Goal: Information Seeking & Learning: Learn about a topic

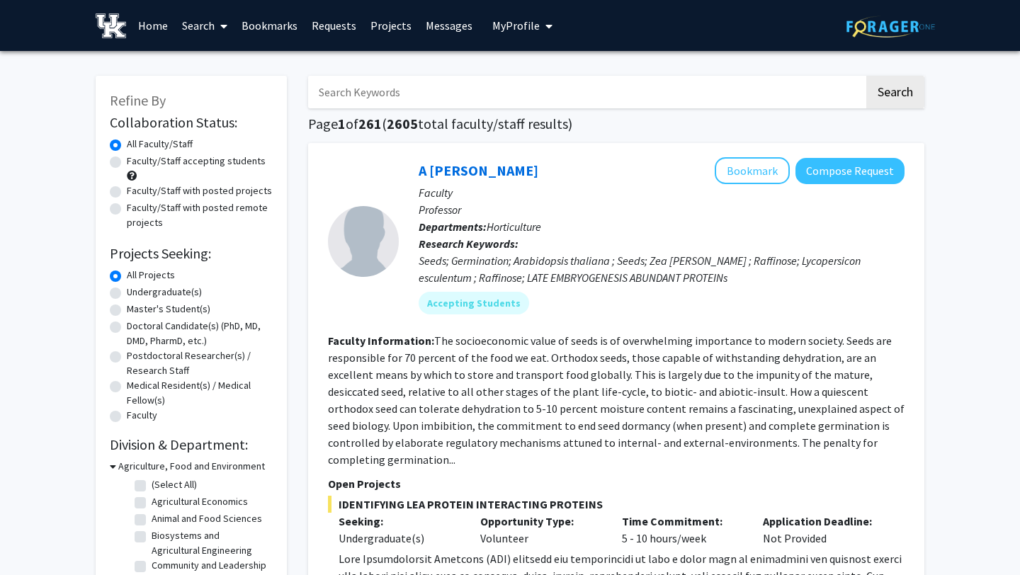
click at [500, 27] on span "My Profile" at bounding box center [515, 25] width 47 height 14
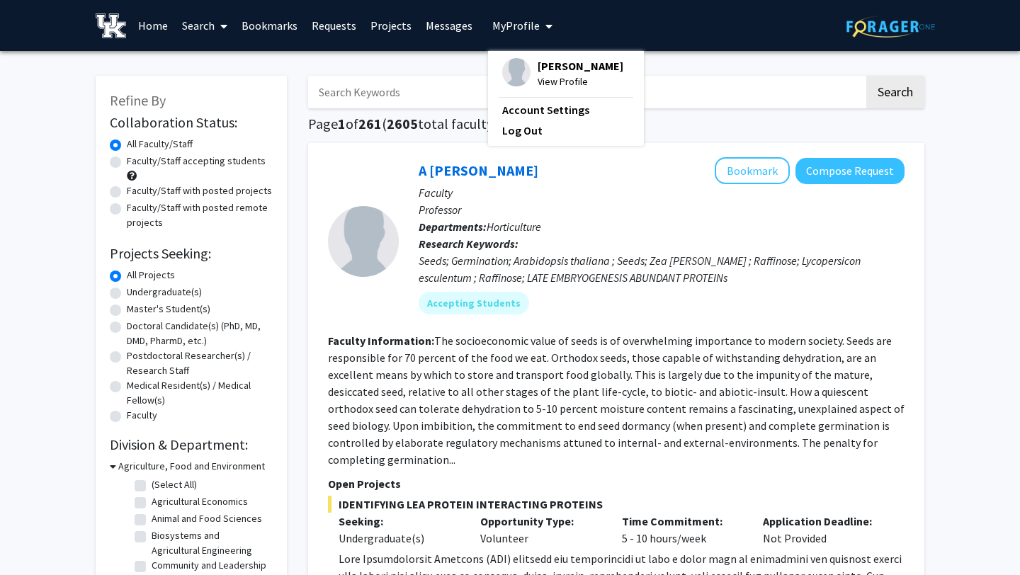
click at [500, 27] on span "My Profile" at bounding box center [515, 25] width 47 height 14
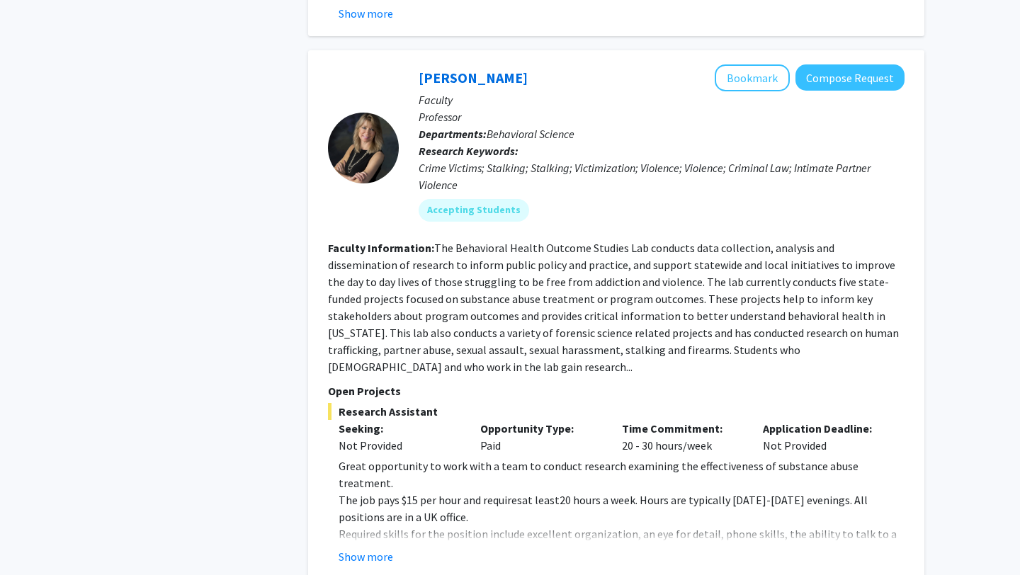
scroll to position [7506, 0]
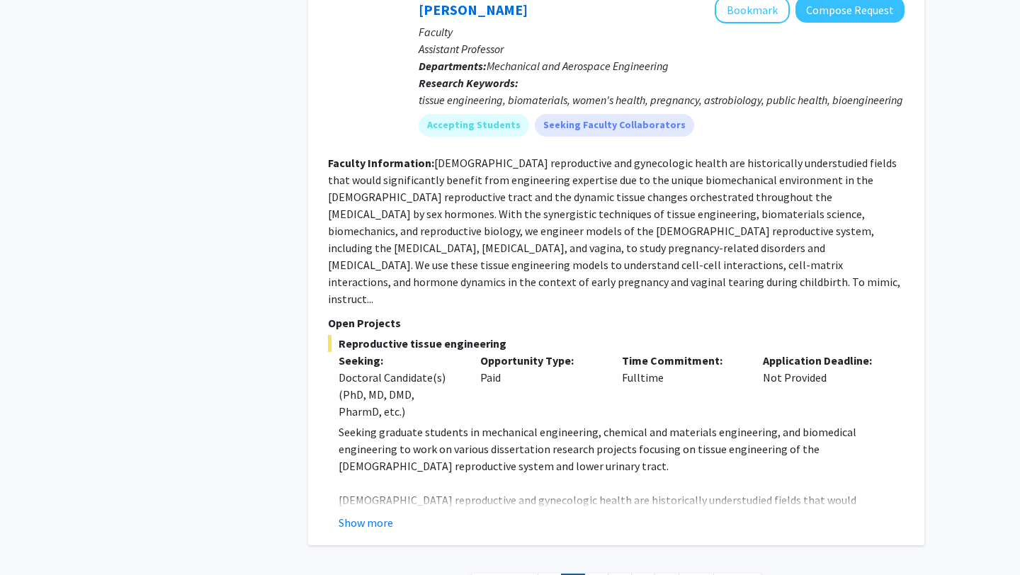
scroll to position [5407, 0]
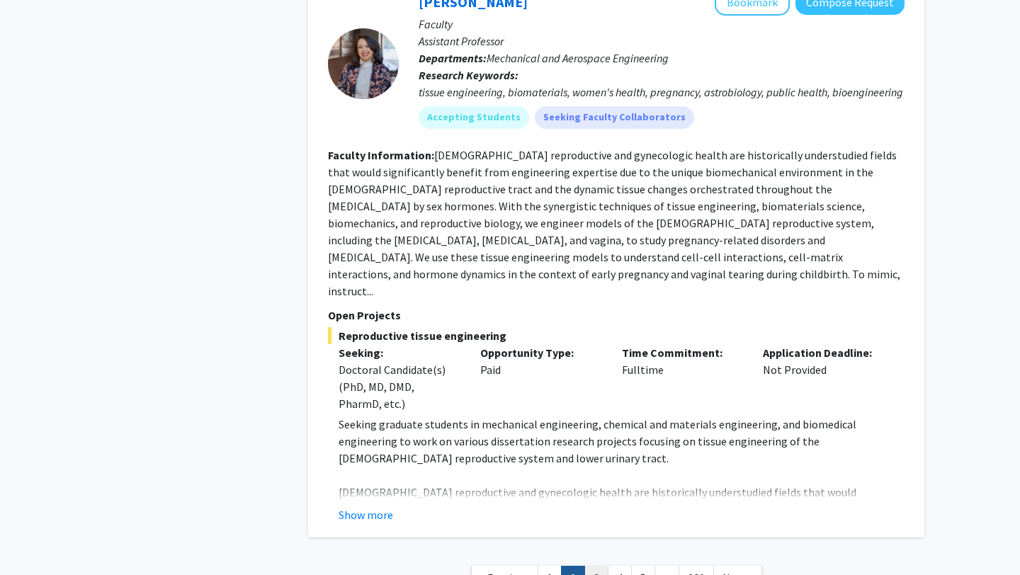
click at [593, 566] on link "3" at bounding box center [596, 578] width 24 height 25
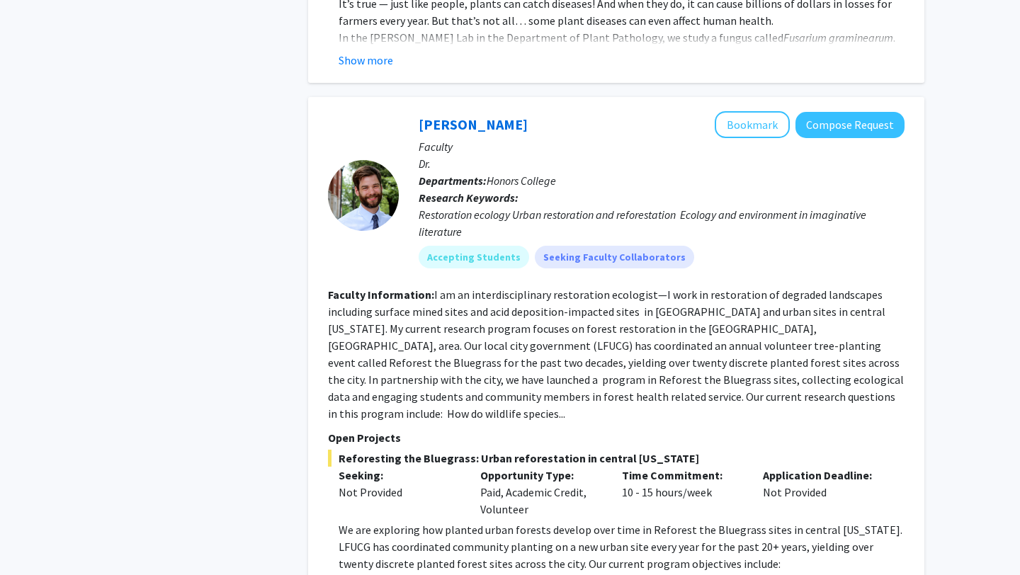
scroll to position [4746, 0]
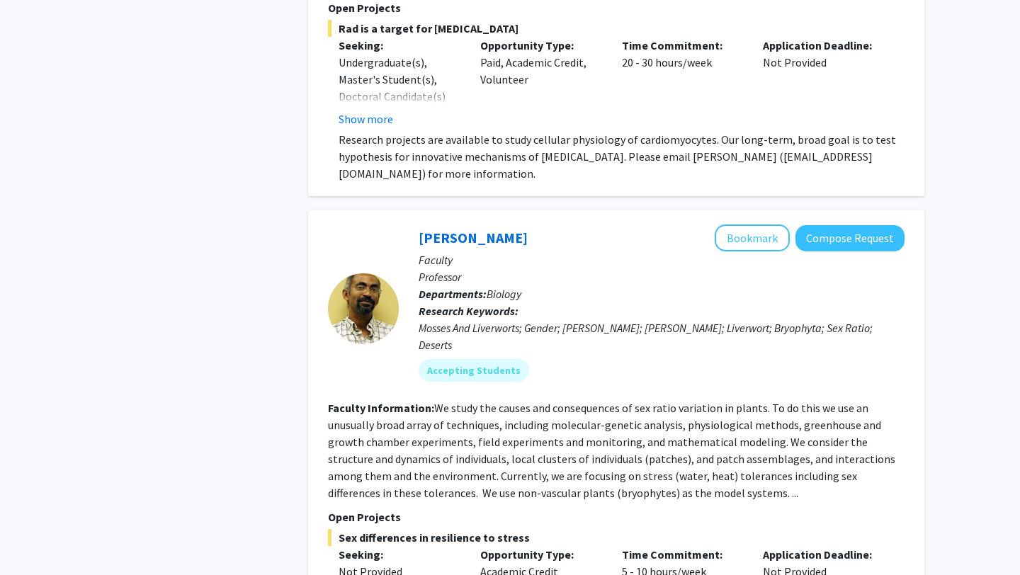
scroll to position [4329, 0]
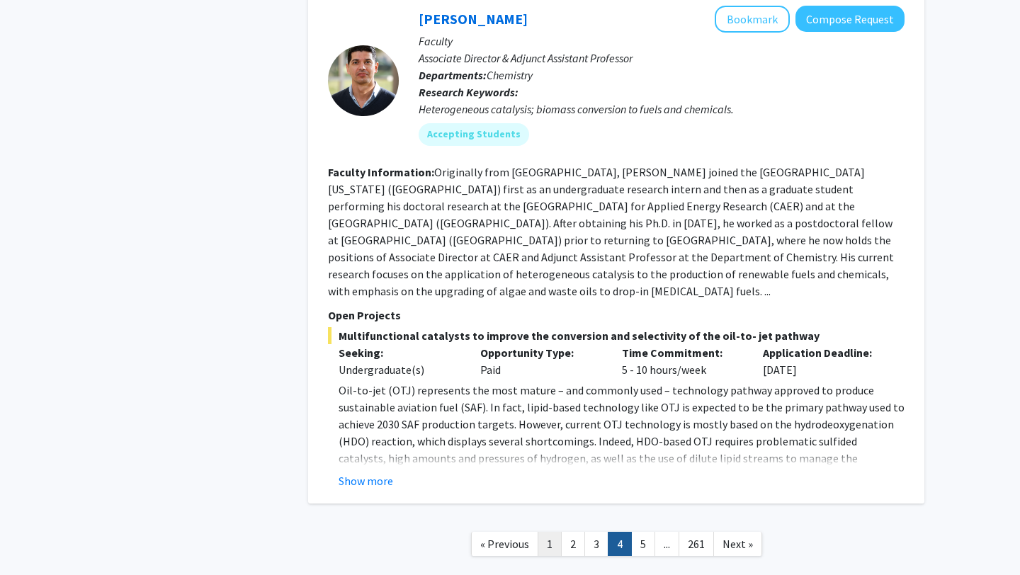
click at [552, 532] on link "1" at bounding box center [549, 544] width 24 height 25
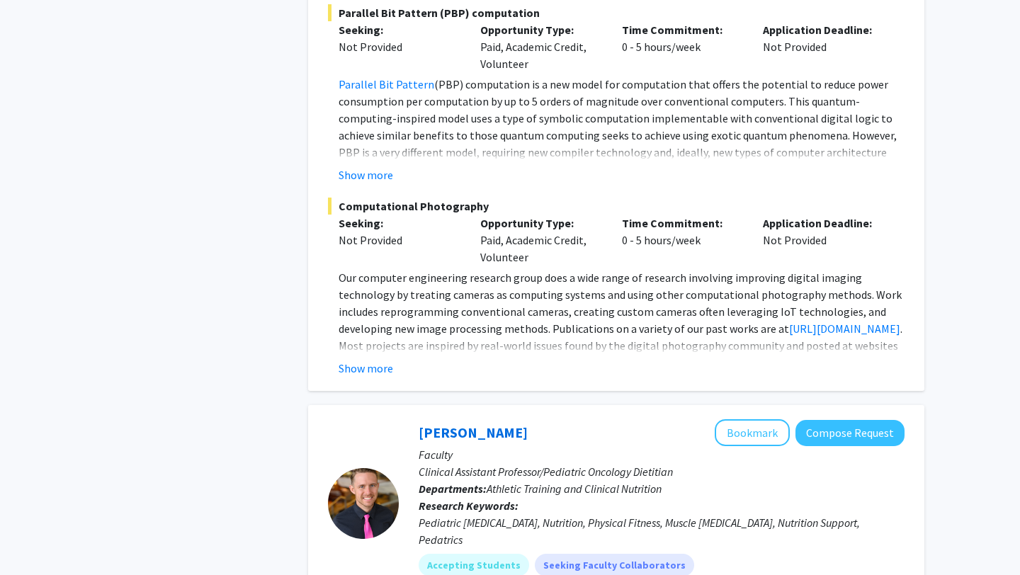
scroll to position [2156, 0]
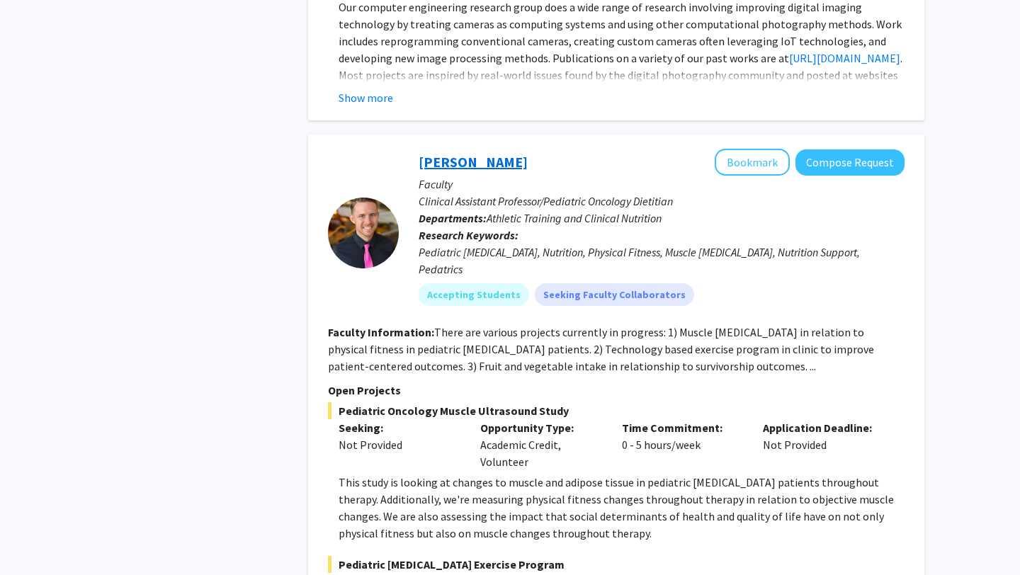
click at [475, 153] on link "[PERSON_NAME]" at bounding box center [472, 162] width 109 height 18
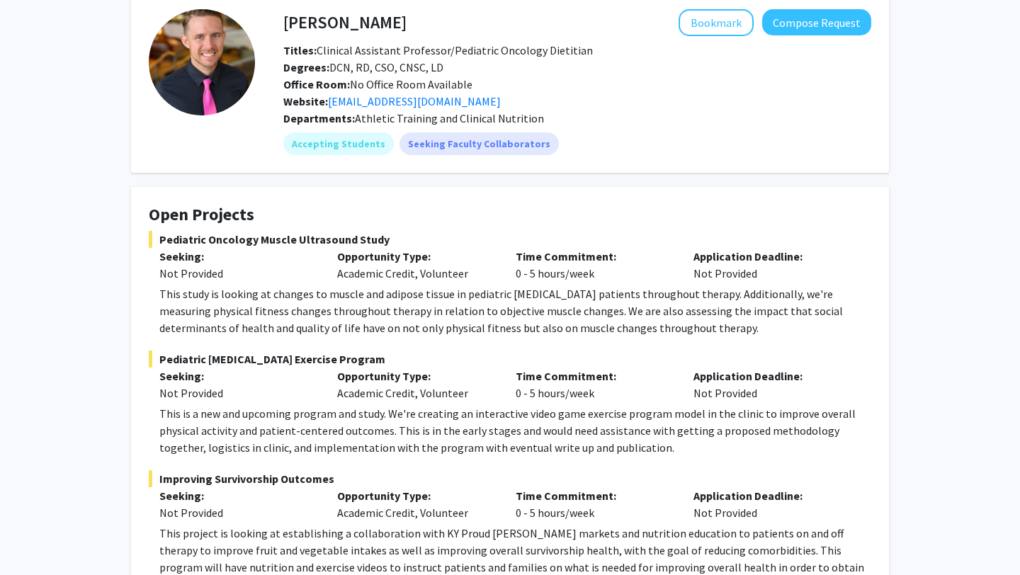
scroll to position [72, 0]
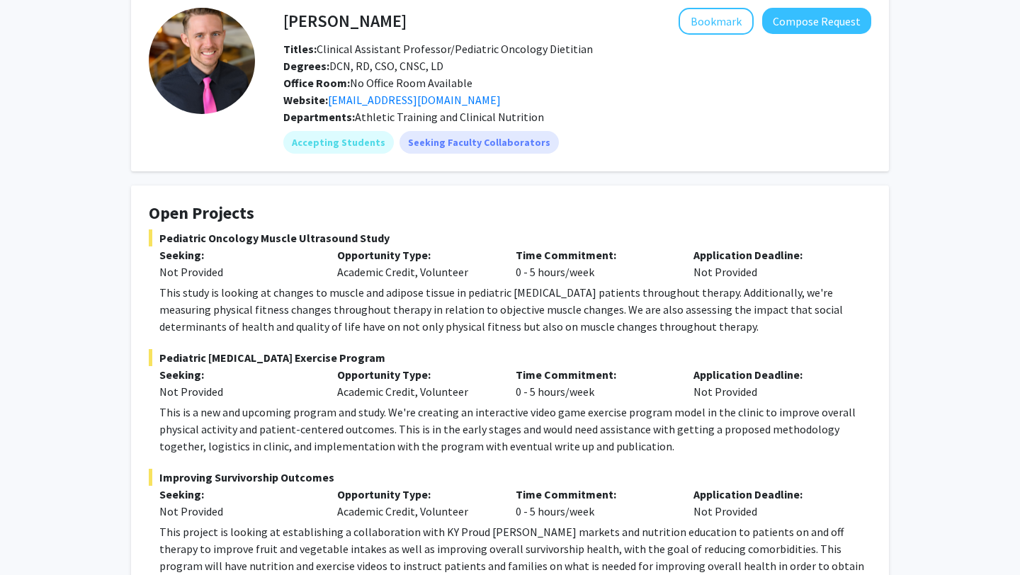
click at [245, 207] on h4 "Open Projects" at bounding box center [510, 213] width 722 height 21
click at [346, 246] on div "Pediatric Oncology Muscle Ultrasound Study Seeking: Not Provided Opportunity Ty…" at bounding box center [510, 281] width 722 height 105
click at [346, 246] on p "Opportunity Type:" at bounding box center [415, 254] width 156 height 17
click at [543, 178] on div "[PERSON_NAME] Bookmark Compose Request Titles: Clinical Assistant Professor/Ped…" at bounding box center [509, 586] width 779 height 1192
click at [365, 98] on link "[EMAIL_ADDRESS][DOMAIN_NAME]" at bounding box center [414, 100] width 173 height 14
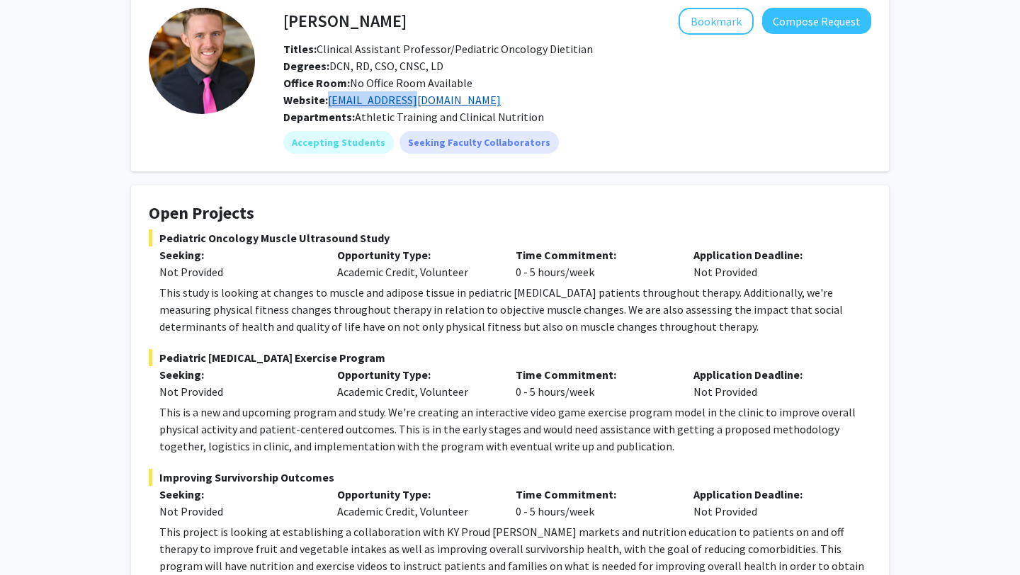
copy link "[EMAIL_ADDRESS][DOMAIN_NAME]"
drag, startPoint x: 392, startPoint y: 98, endPoint x: 792, endPoint y: 561, distance: 611.4
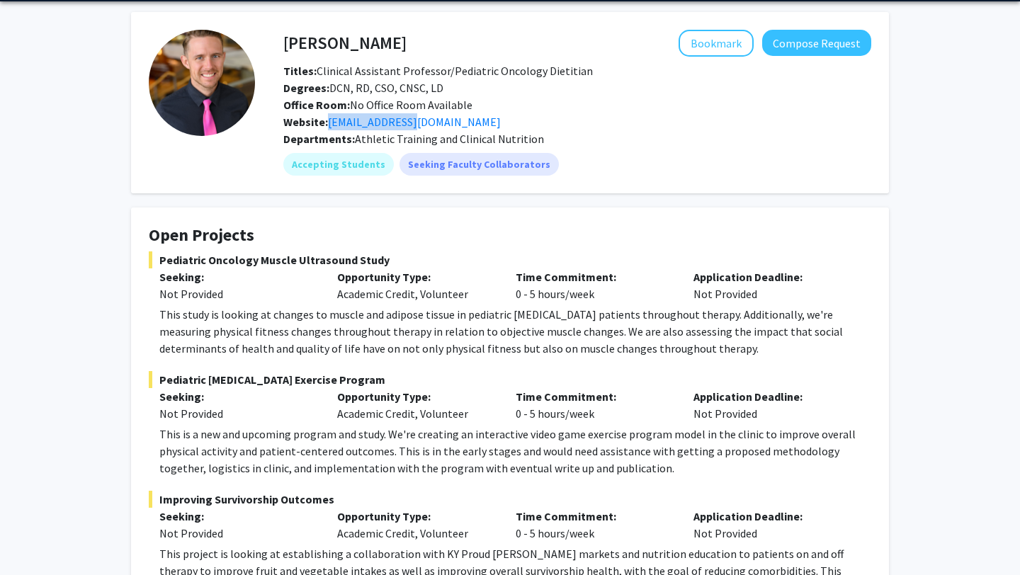
scroll to position [45, 0]
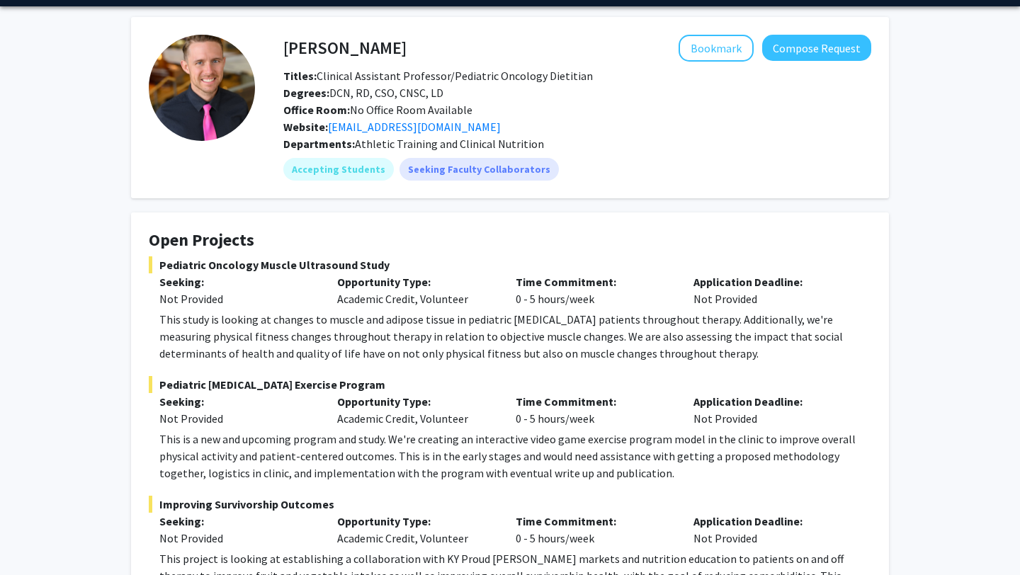
click at [615, 146] on div "Departments: Athletic Training and Clinical Nutrition" at bounding box center [577, 143] width 588 height 17
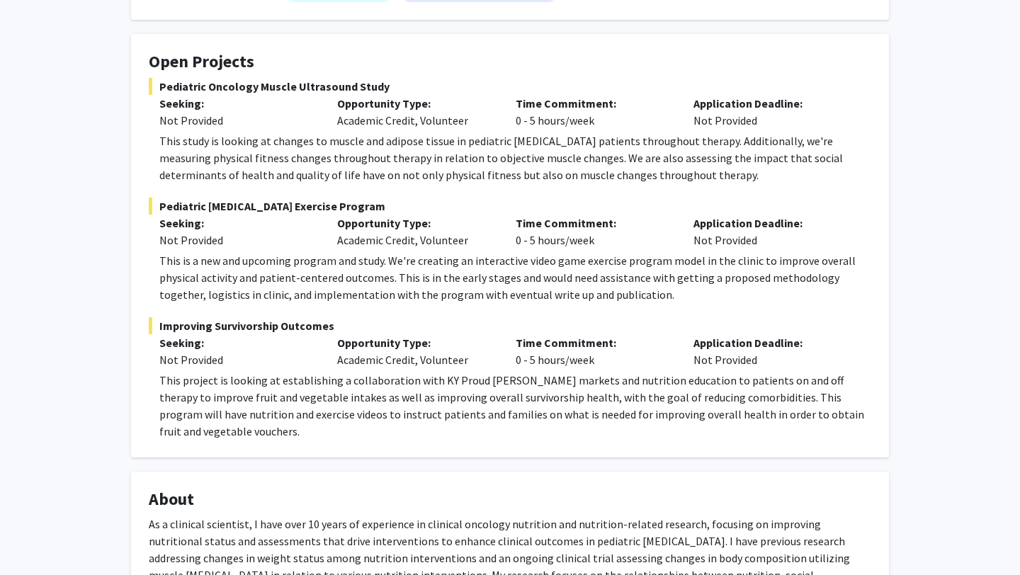
scroll to position [0, 0]
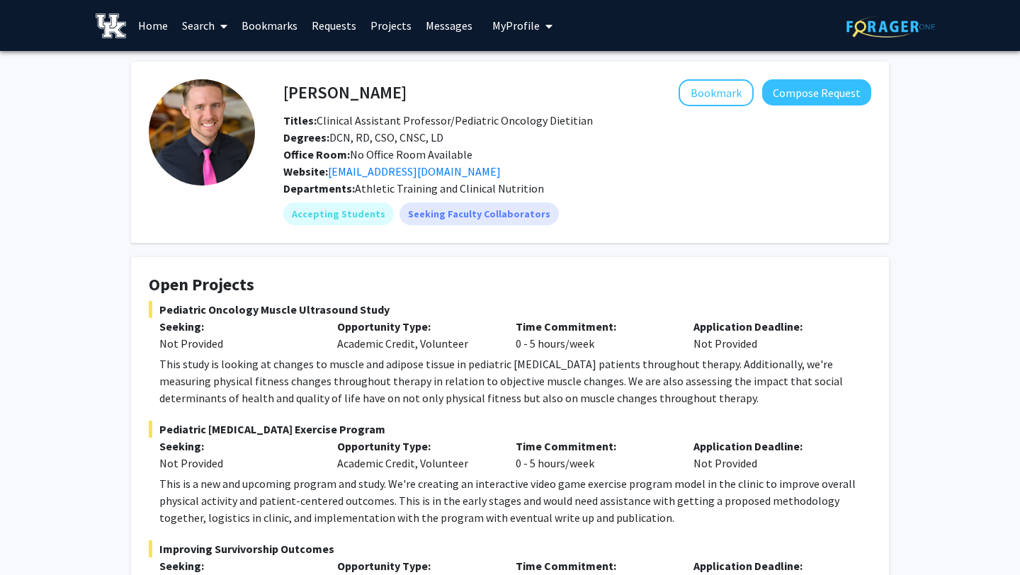
click at [387, 21] on link "Projects" at bounding box center [390, 26] width 55 height 50
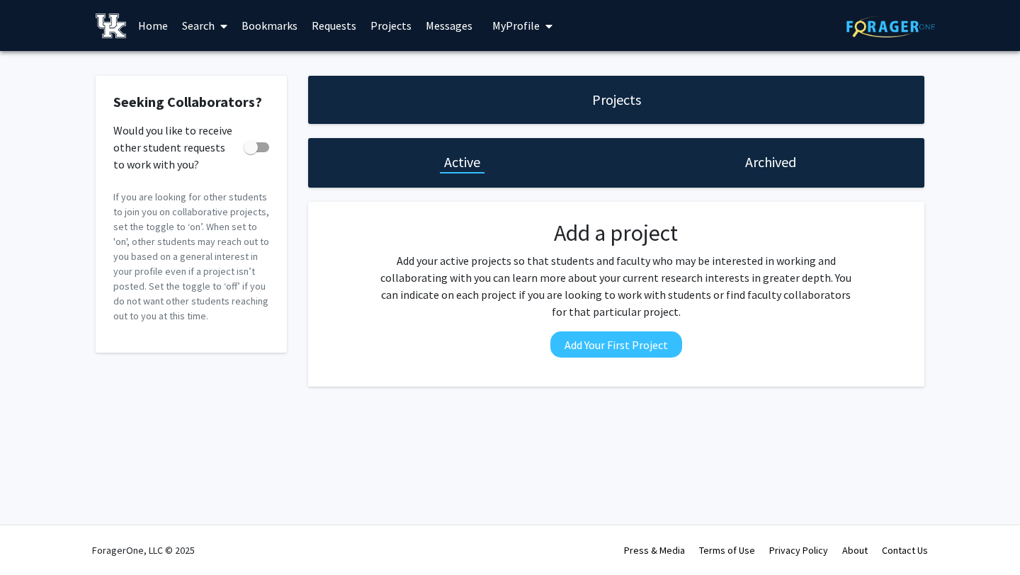
click at [509, 19] on span "My Profile" at bounding box center [515, 25] width 47 height 14
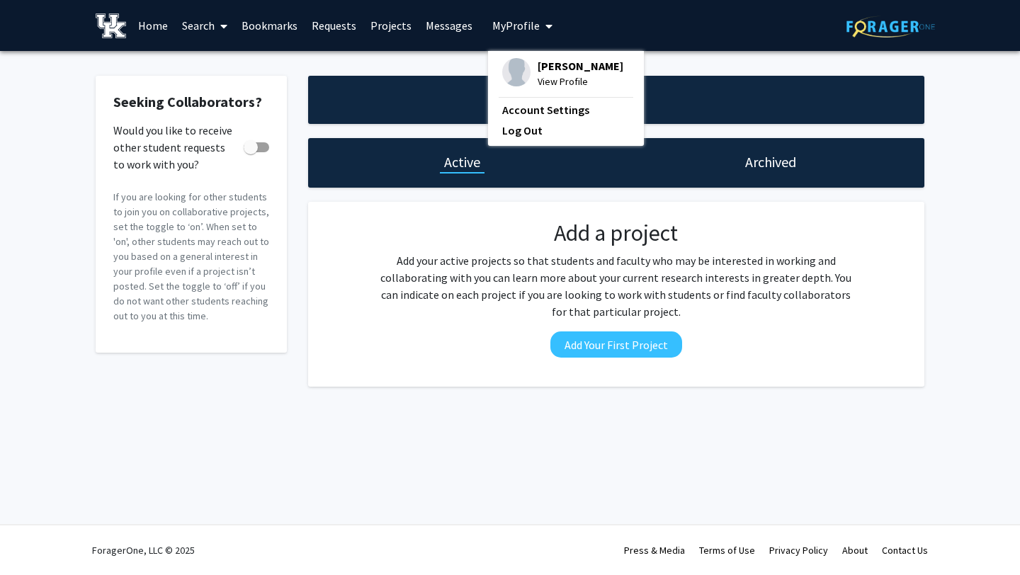
click at [508, 63] on img at bounding box center [516, 72] width 28 height 28
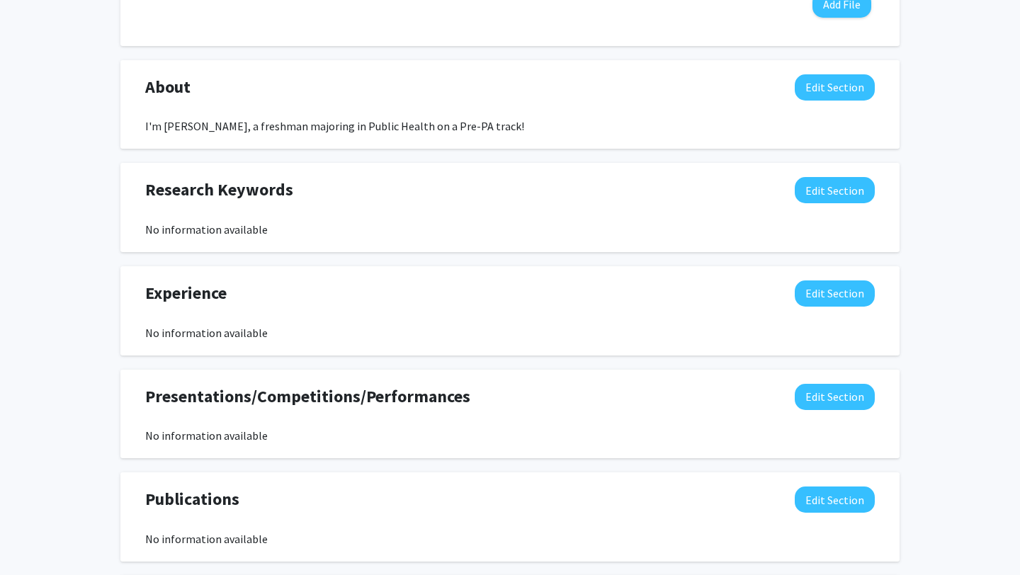
scroll to position [597, 0]
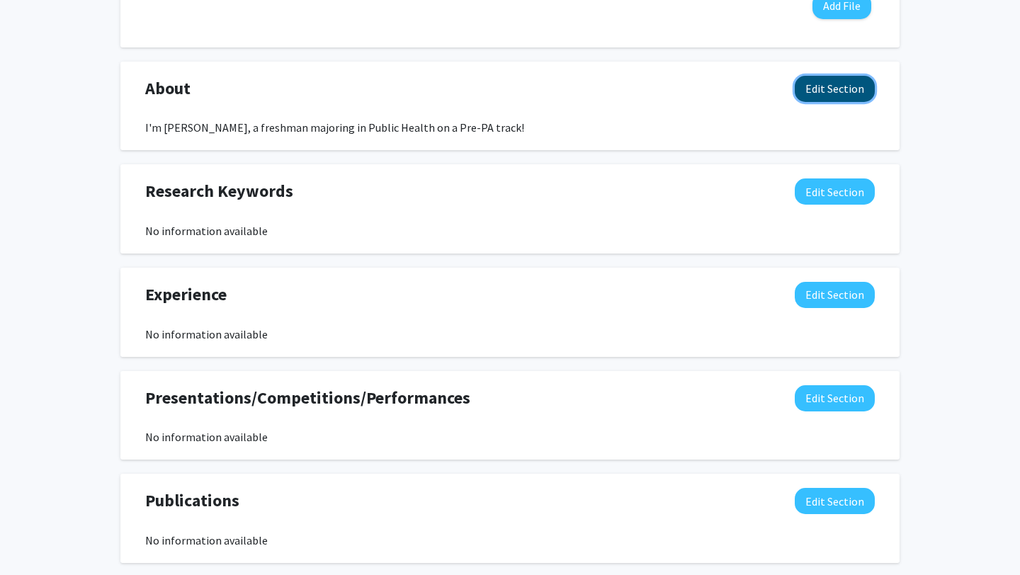
click at [830, 76] on button "Edit Section" at bounding box center [834, 89] width 80 height 26
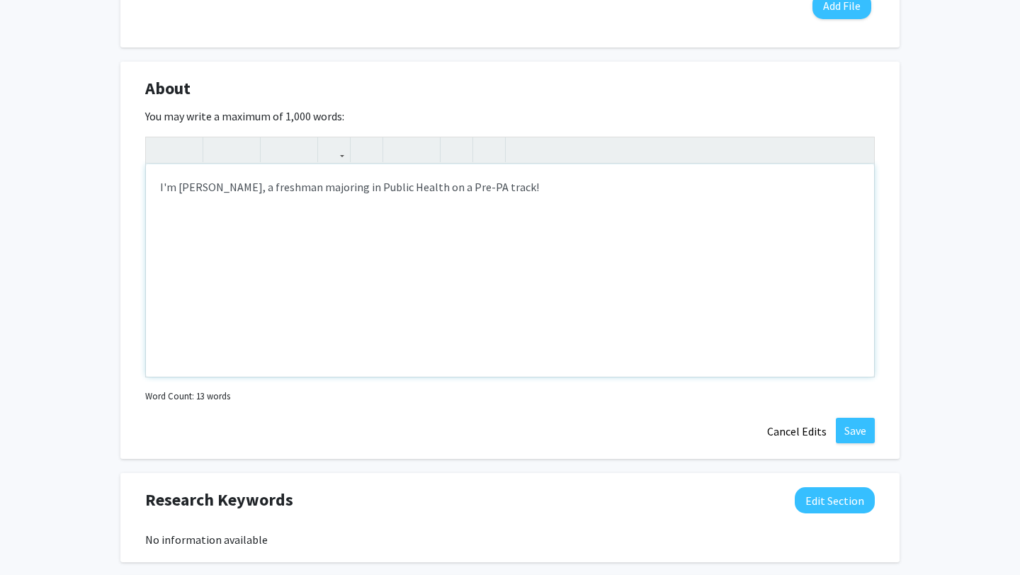
click at [467, 189] on div "I'm [PERSON_NAME], a freshman majoring in Public Health on a Pre-PA track!" at bounding box center [510, 270] width 728 height 212
type textarea "I'm [PERSON_NAME], a freshman majoring in Public Health on a Pre-Med track!"
click at [862, 422] on button "Save" at bounding box center [854, 430] width 39 height 25
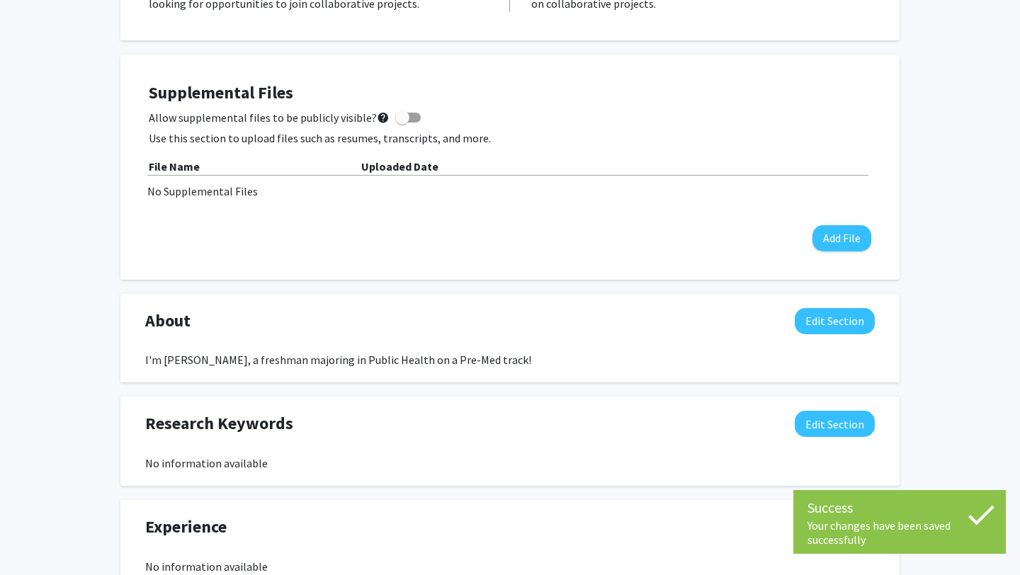
scroll to position [0, 0]
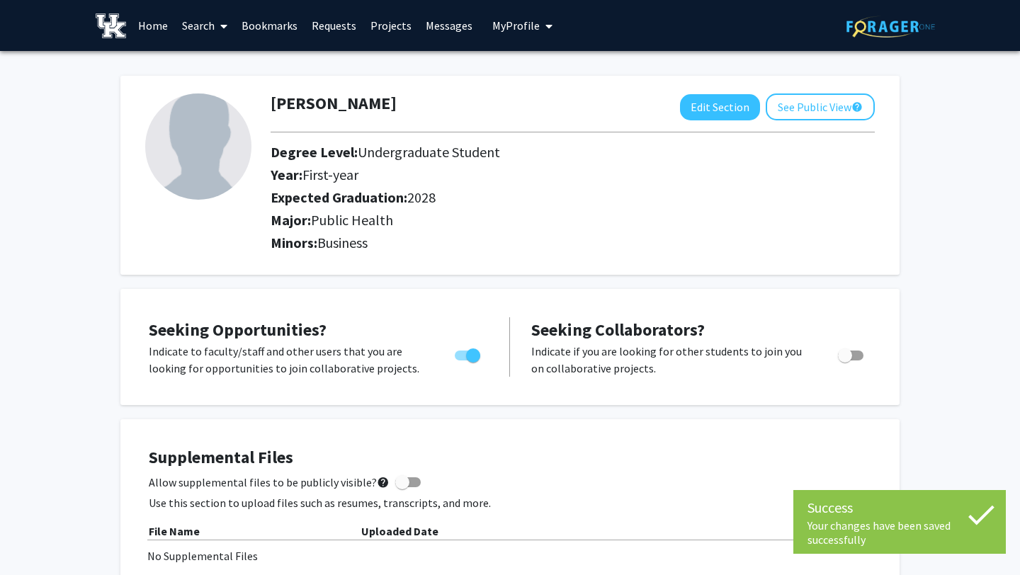
click at [282, 23] on link "Bookmarks" at bounding box center [269, 26] width 70 height 50
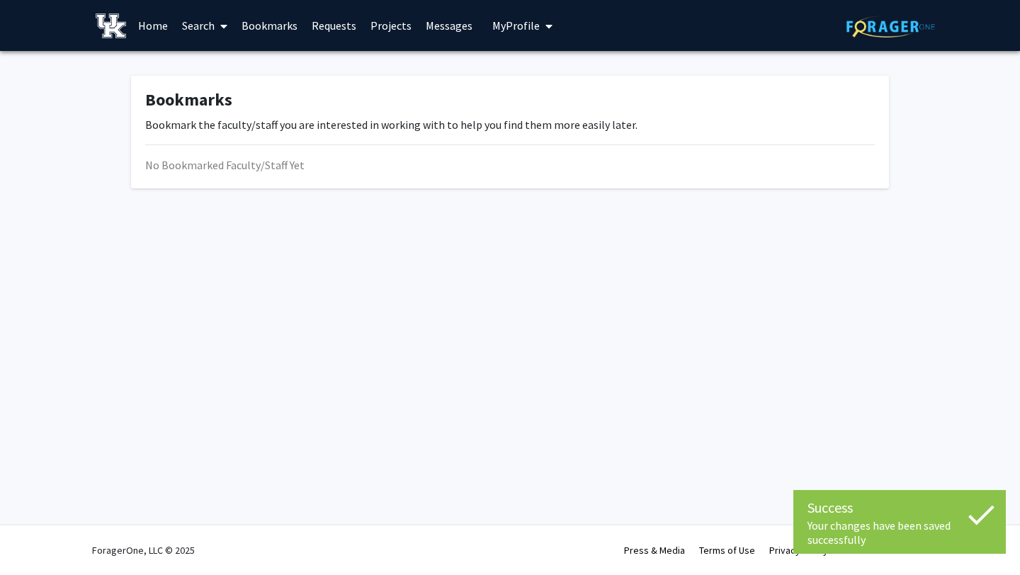
click at [198, 27] on link "Search" at bounding box center [204, 26] width 59 height 50
click at [201, 62] on span "Faculty/Staff" at bounding box center [227, 65] width 104 height 28
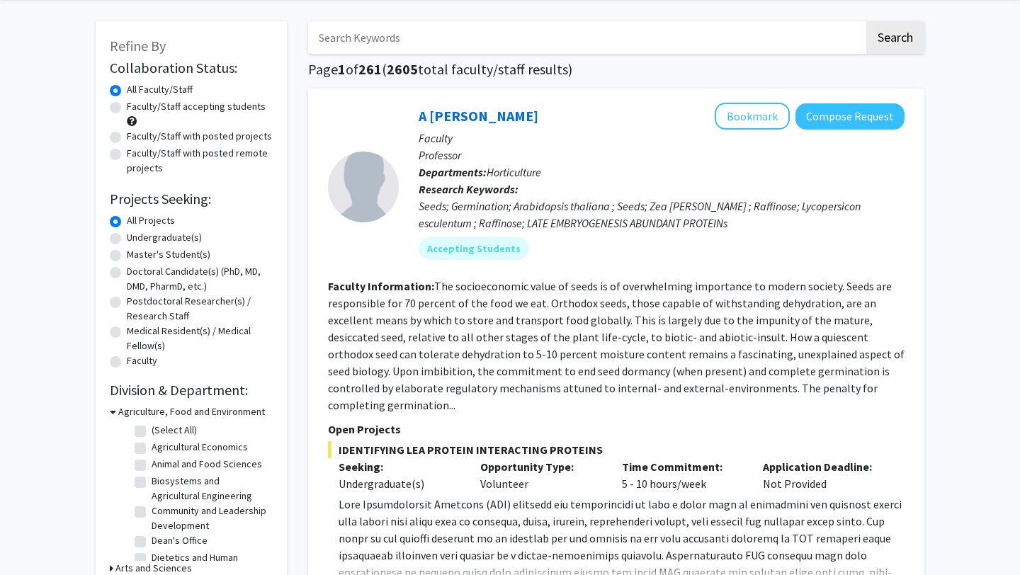
scroll to position [72, 0]
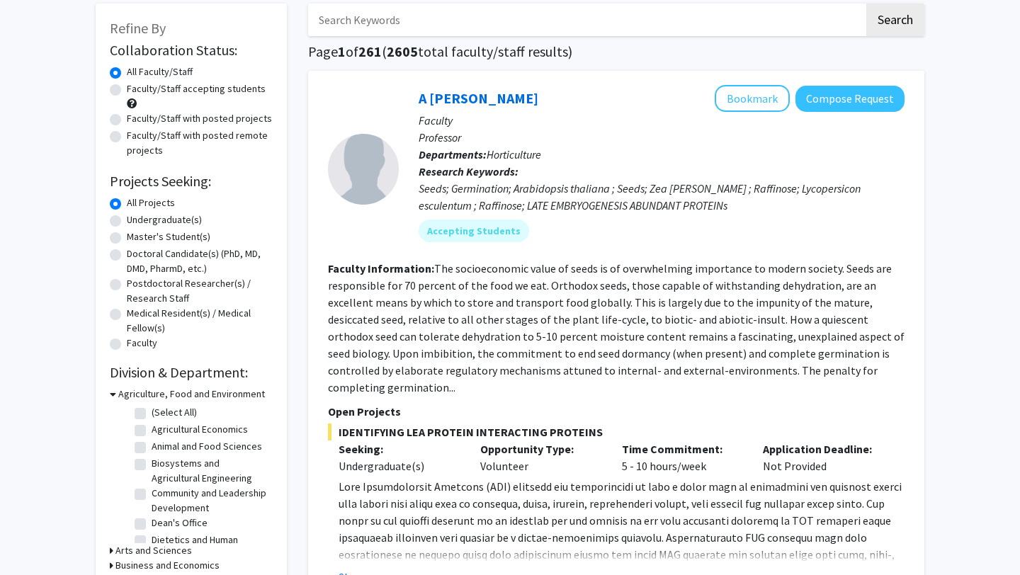
click at [166, 264] on label "Doctoral Candidate(s) (PhD, MD, DMD, PharmD, etc.)" at bounding box center [200, 261] width 146 height 30
click at [136, 256] on input "Doctoral Candidate(s) (PhD, MD, DMD, PharmD, etc.)" at bounding box center [131, 250] width 9 height 9
radio input "true"
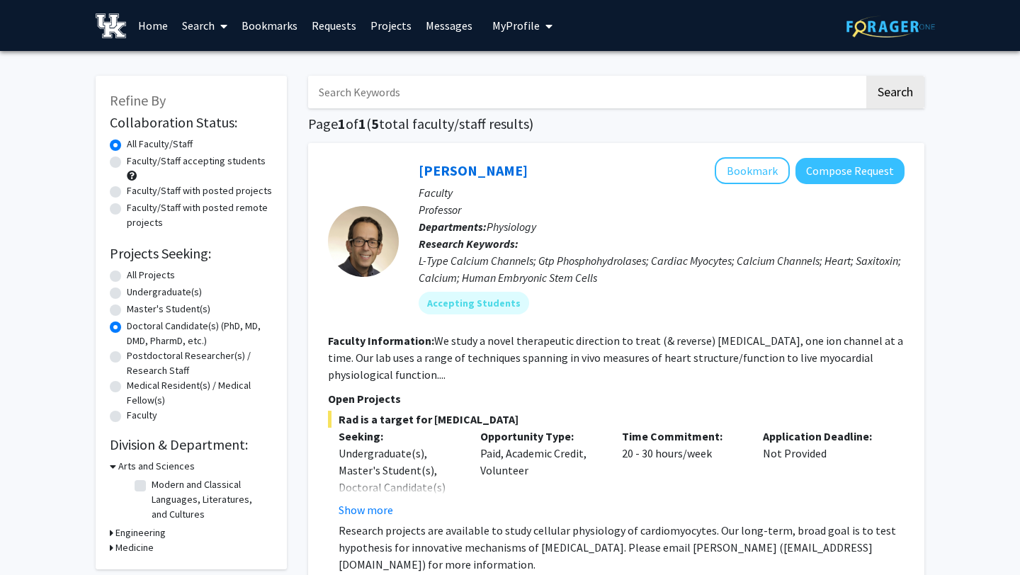
click at [172, 293] on label "Undergraduate(s)" at bounding box center [164, 292] width 75 height 15
click at [136, 293] on input "Undergraduate(s)" at bounding box center [131, 289] width 9 height 9
radio input "true"
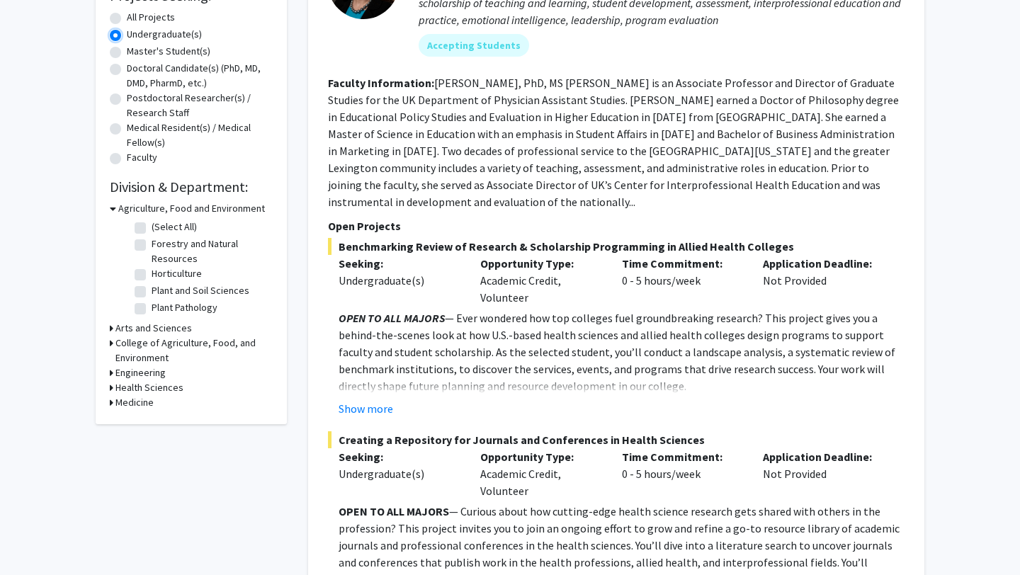
scroll to position [308, 0]
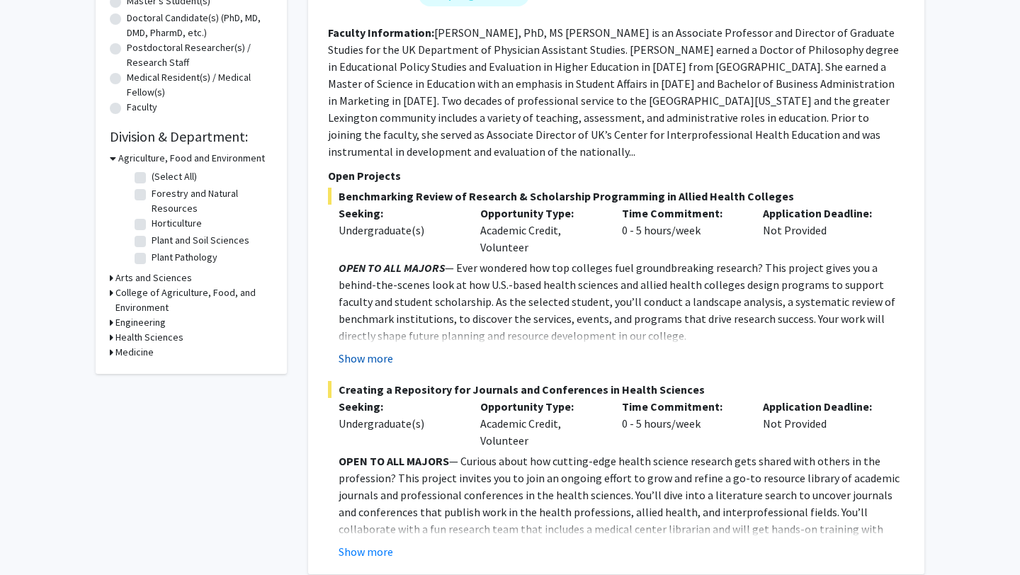
click at [360, 350] on button "Show more" at bounding box center [365, 358] width 55 height 17
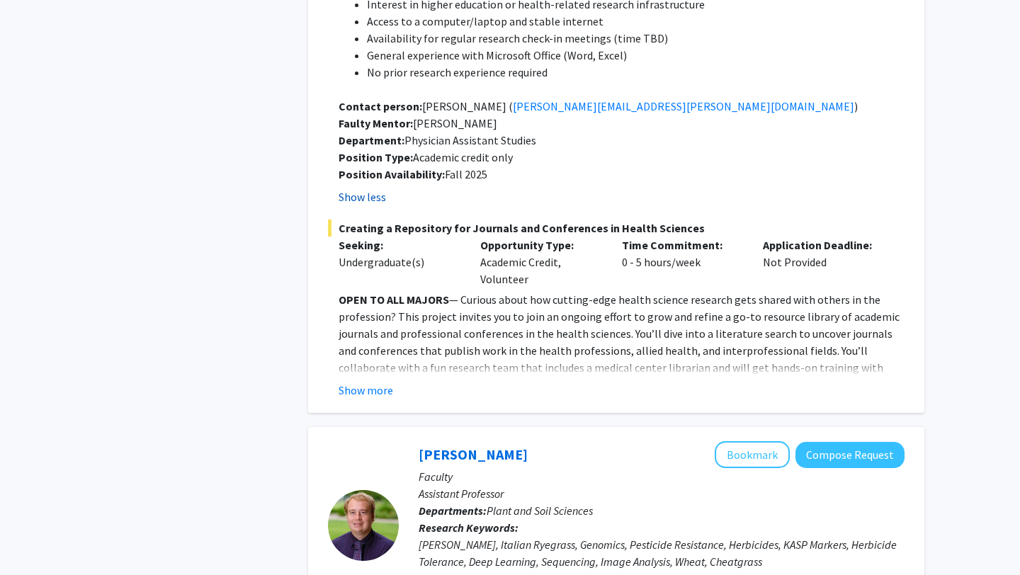
scroll to position [1028, 0]
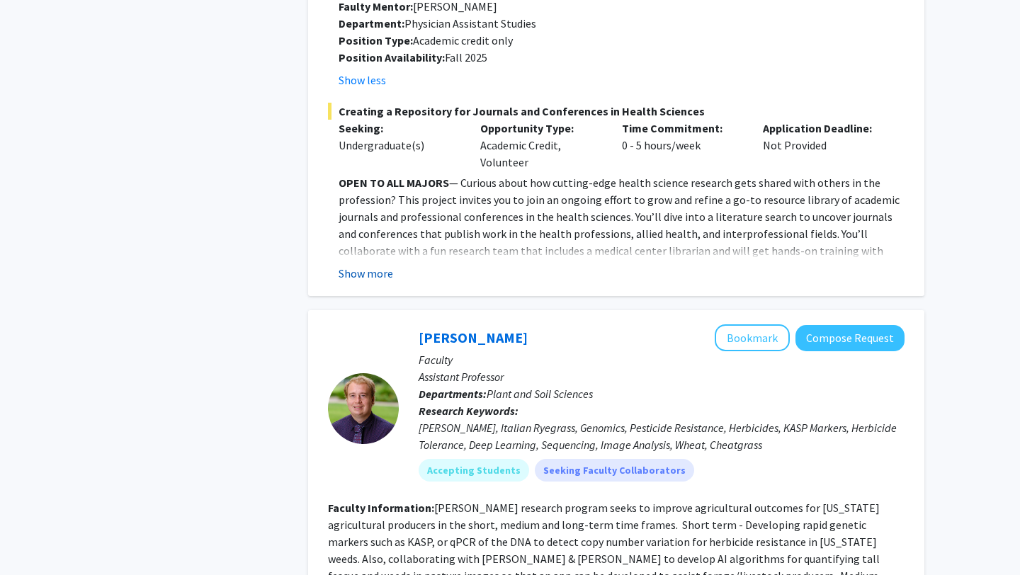
click at [365, 265] on button "Show more" at bounding box center [365, 273] width 55 height 17
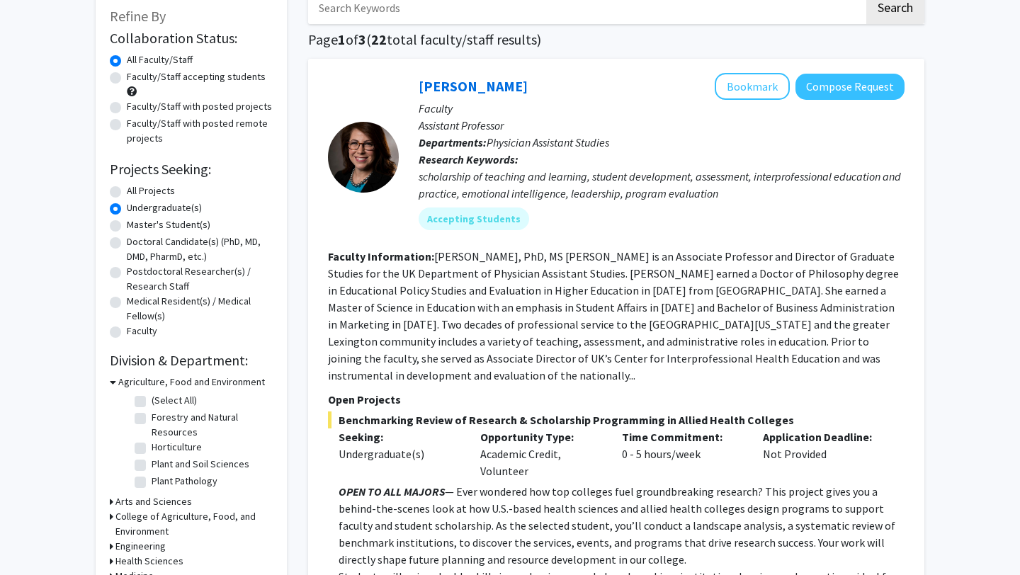
scroll to position [0, 0]
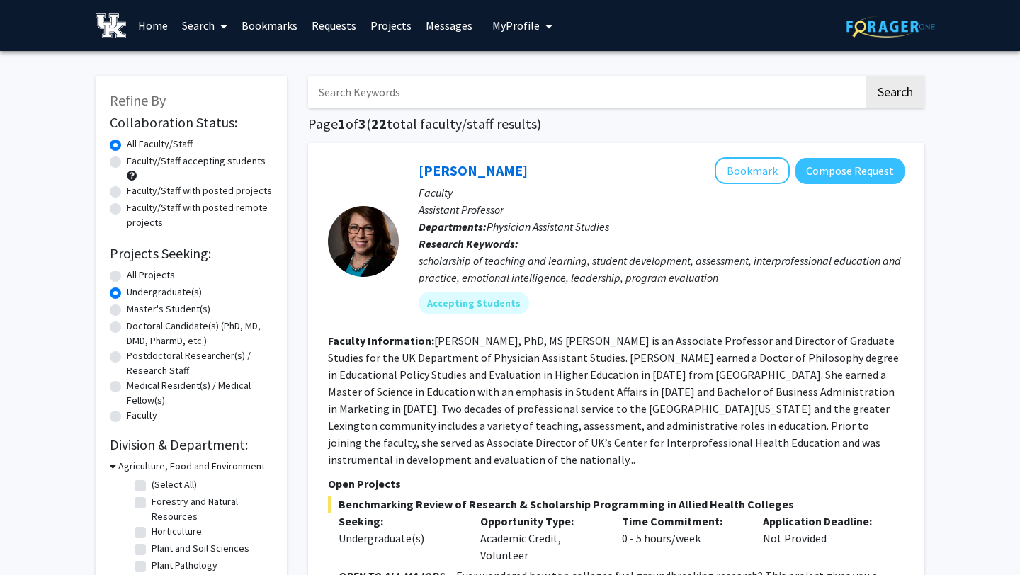
click at [127, 277] on label "All Projects" at bounding box center [151, 275] width 48 height 15
click at [127, 277] on input "All Projects" at bounding box center [131, 272] width 9 height 9
radio input "true"
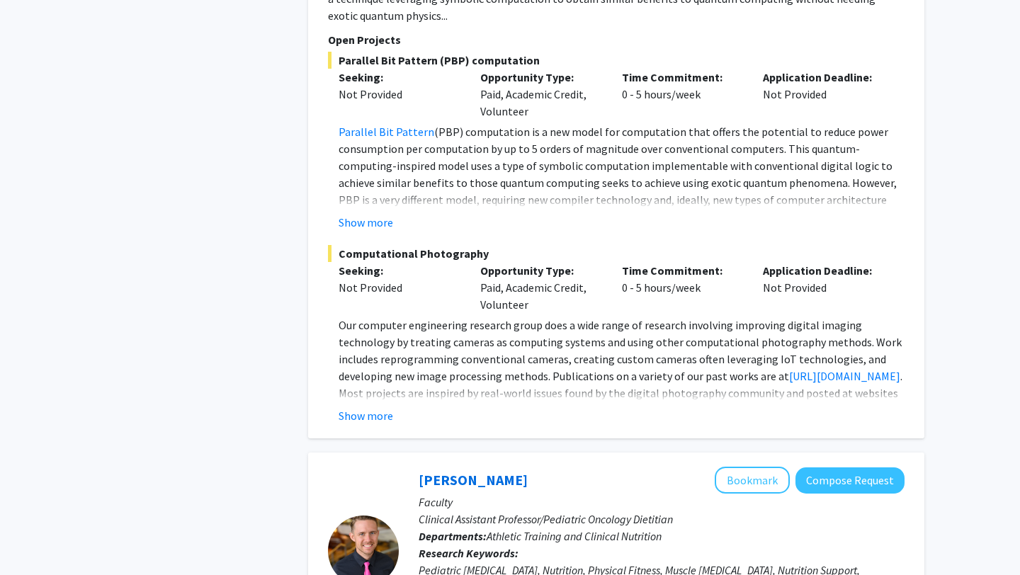
scroll to position [1835, 0]
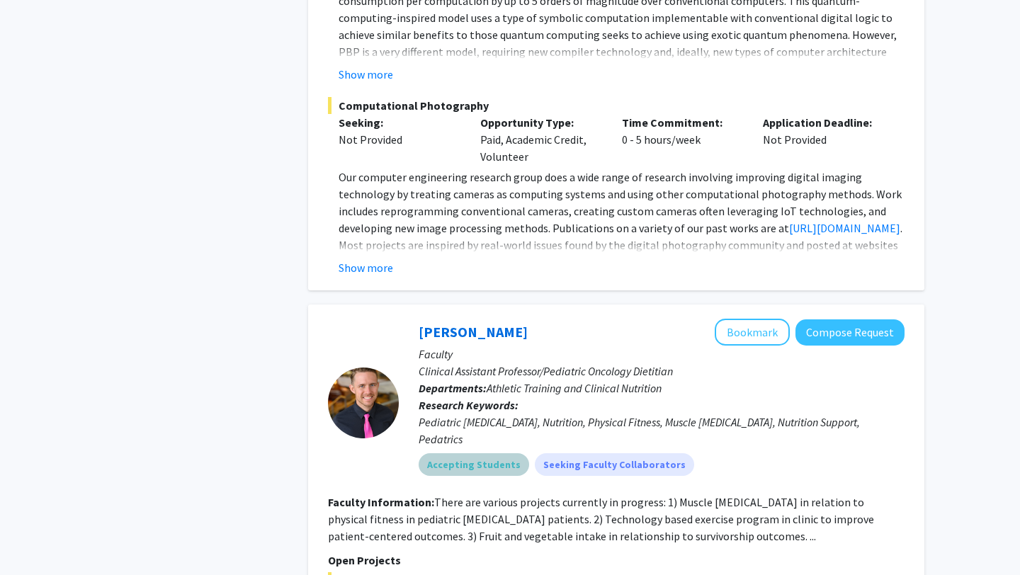
scroll to position [2026, 0]
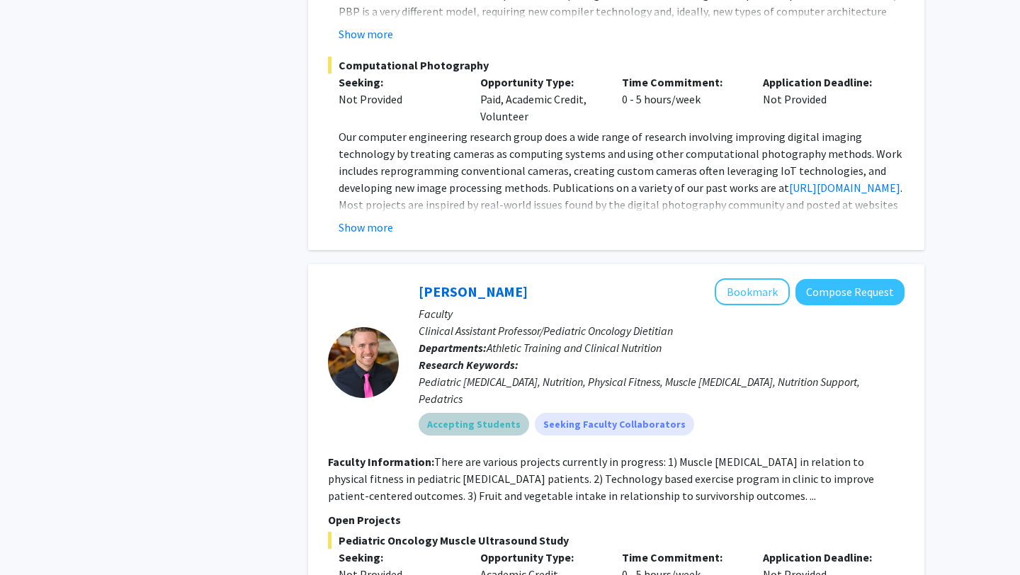
click at [467, 413] on mat-chip "Accepting Students" at bounding box center [473, 424] width 110 height 23
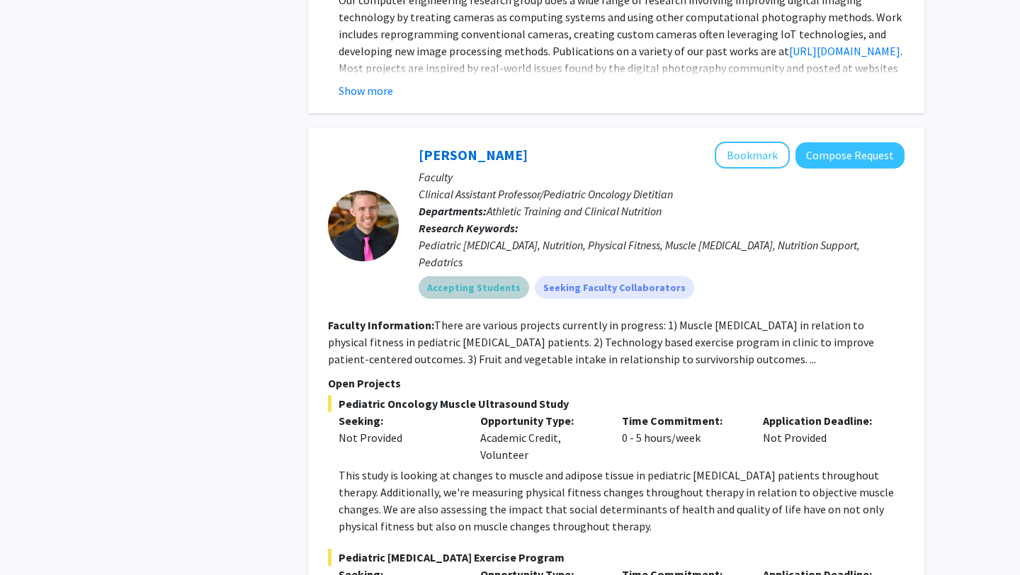
scroll to position [2145, 0]
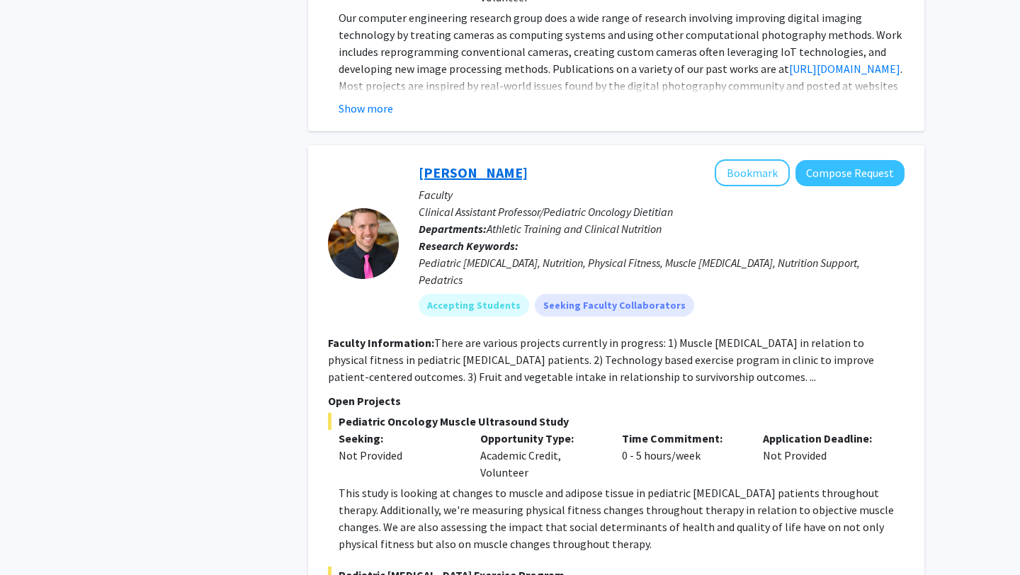
click at [445, 164] on link "[PERSON_NAME]" at bounding box center [472, 173] width 109 height 18
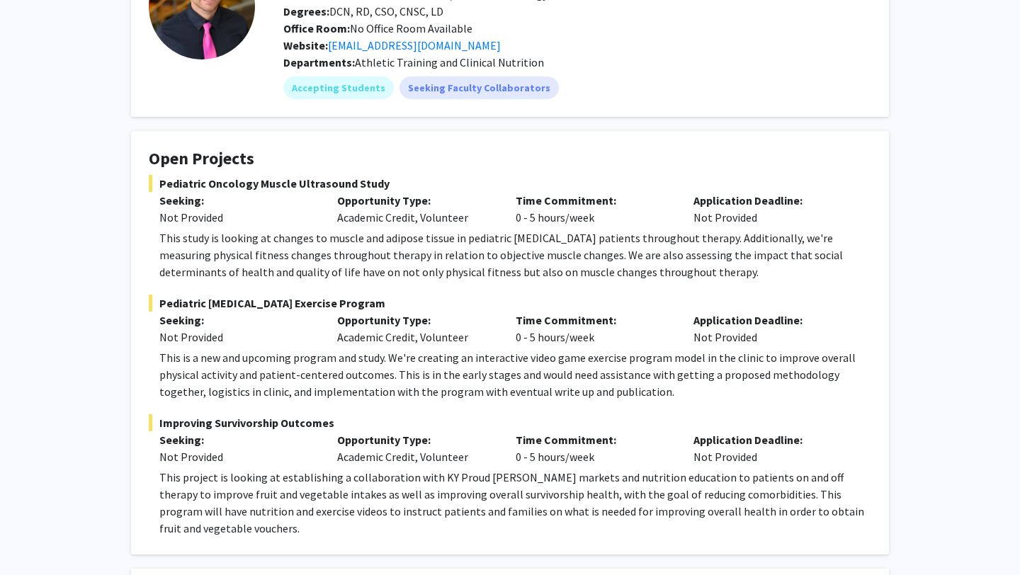
scroll to position [40, 0]
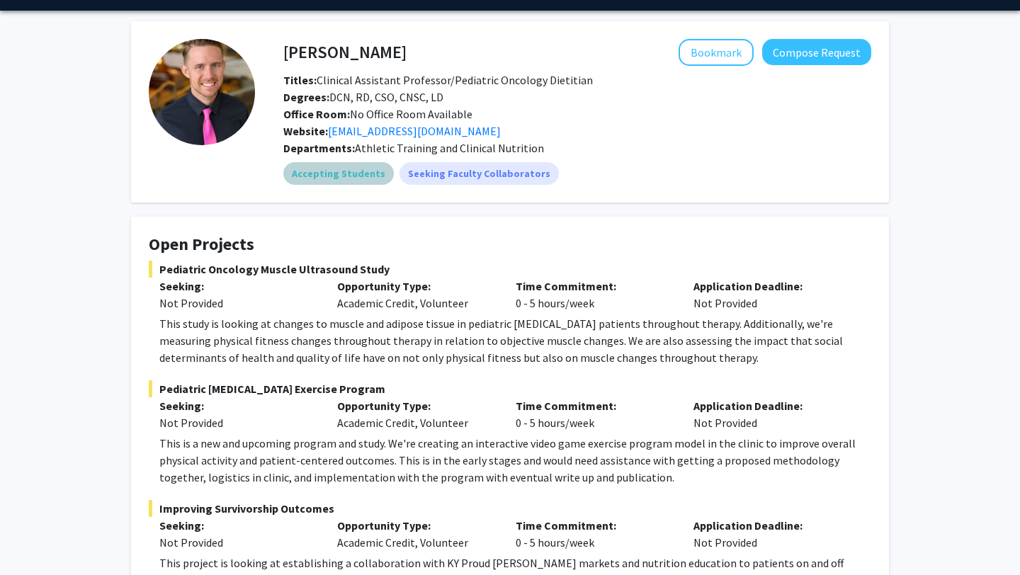
click at [333, 176] on mat-chip "Accepting Students" at bounding box center [338, 173] width 110 height 23
